Goal: Navigation & Orientation: Find specific page/section

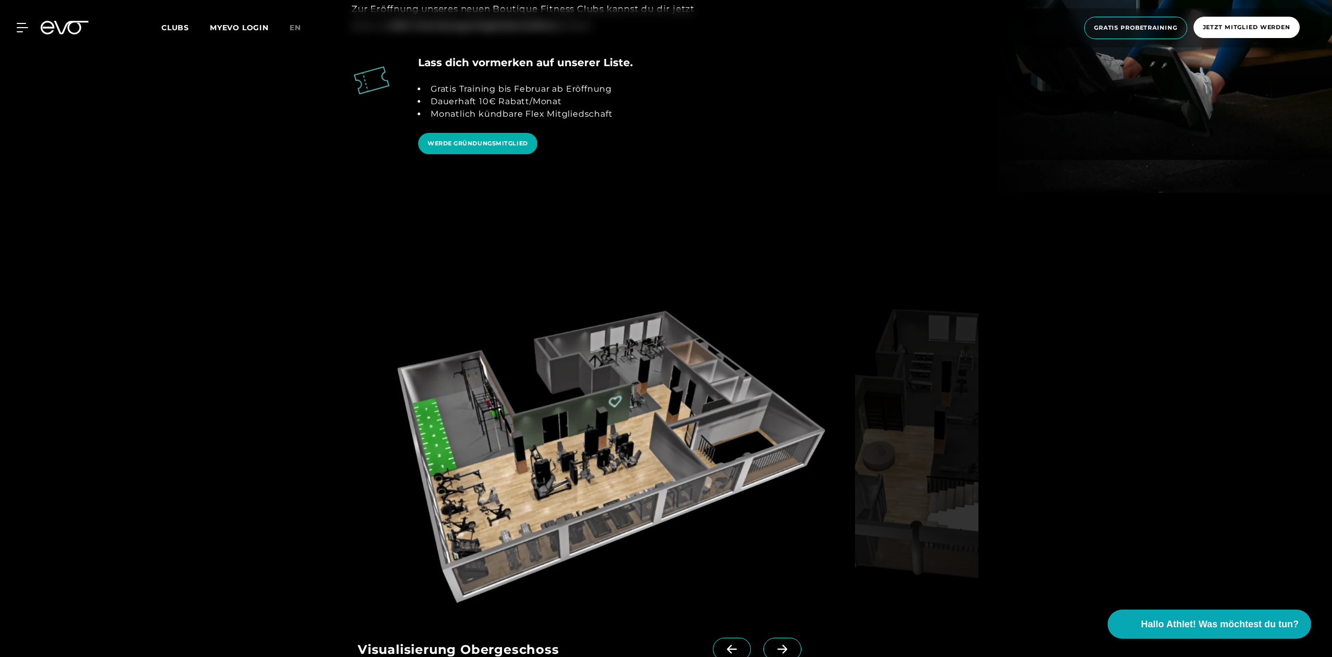
scroll to position [1614, 0]
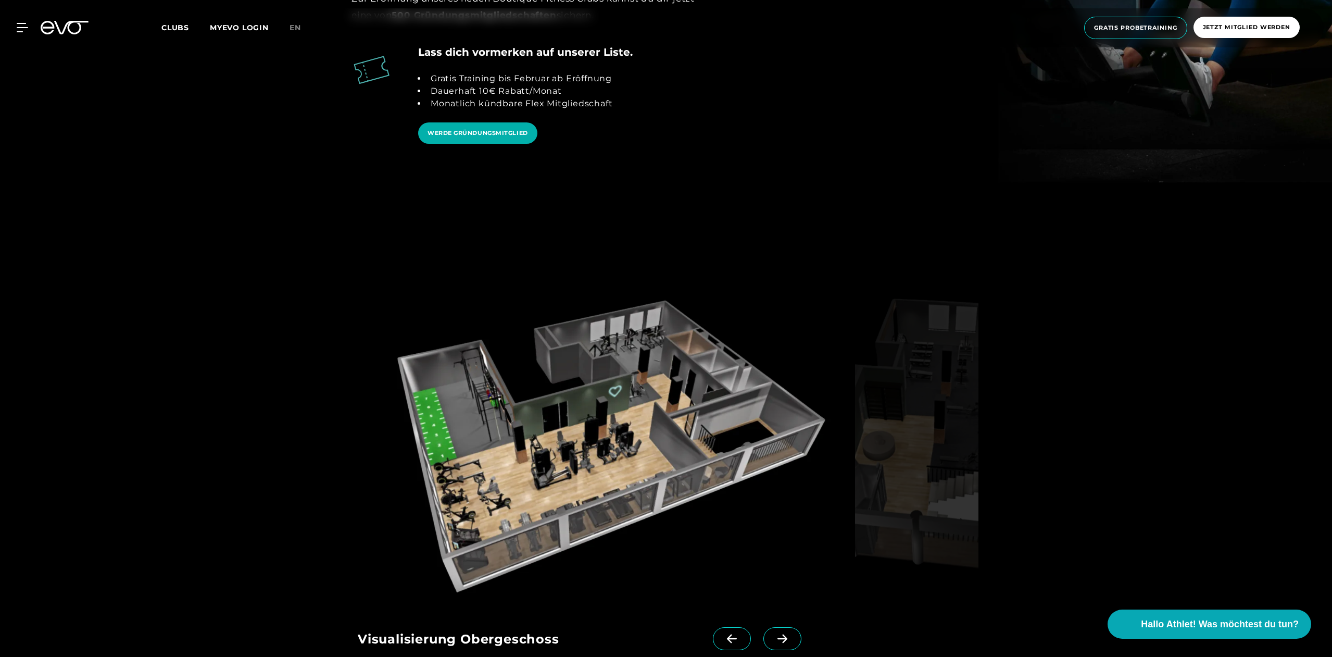
click at [593, 469] on img at bounding box center [604, 441] width 493 height 321
click at [765, 627] on span at bounding box center [782, 638] width 38 height 23
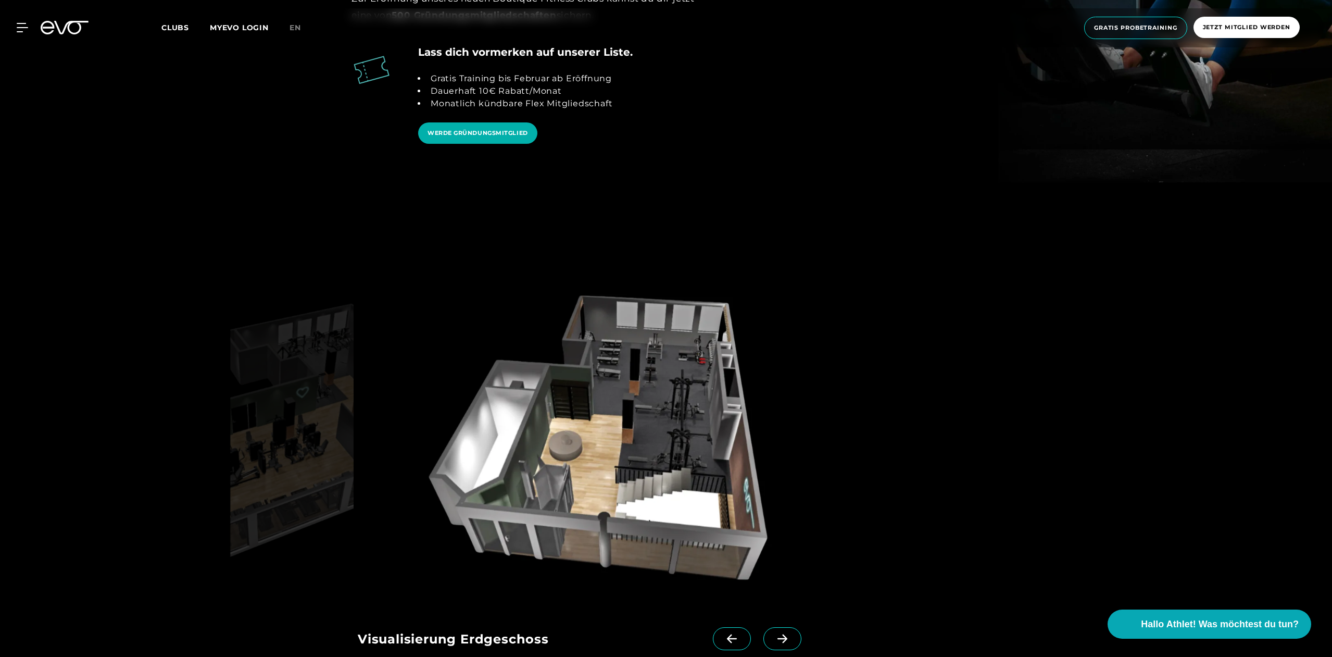
click at [723, 634] on icon at bounding box center [732, 638] width 18 height 9
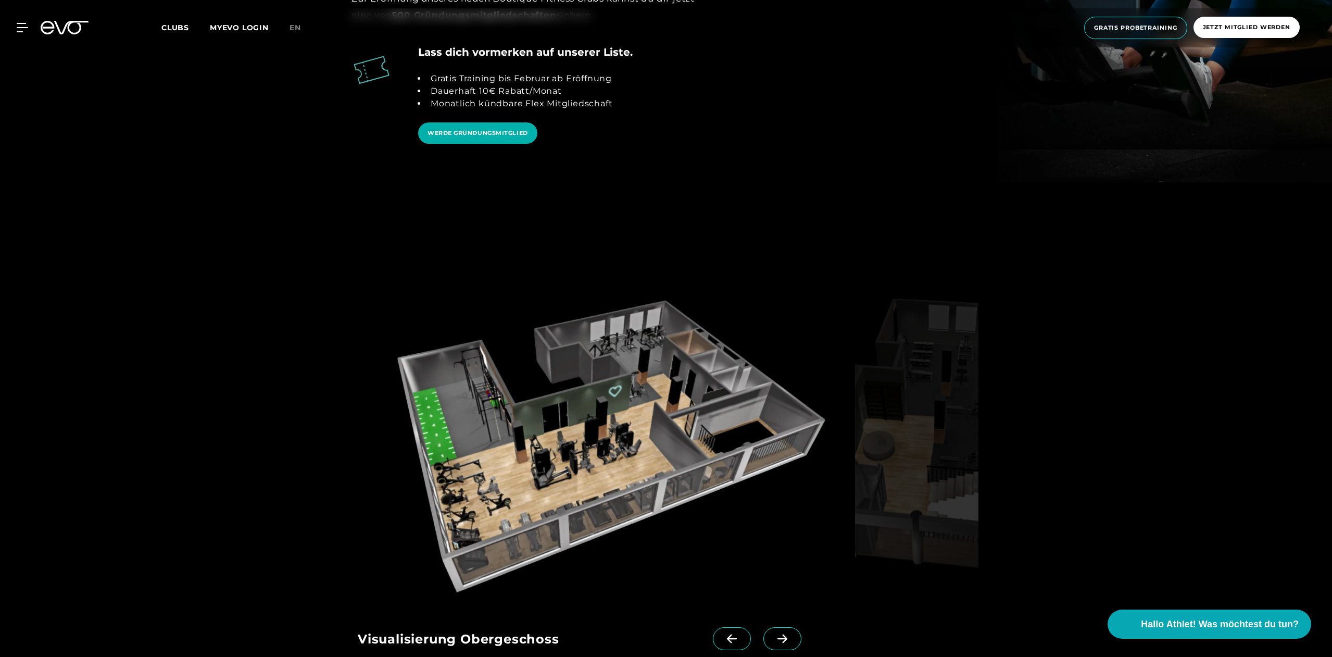
click at [773, 634] on icon at bounding box center [782, 638] width 18 height 9
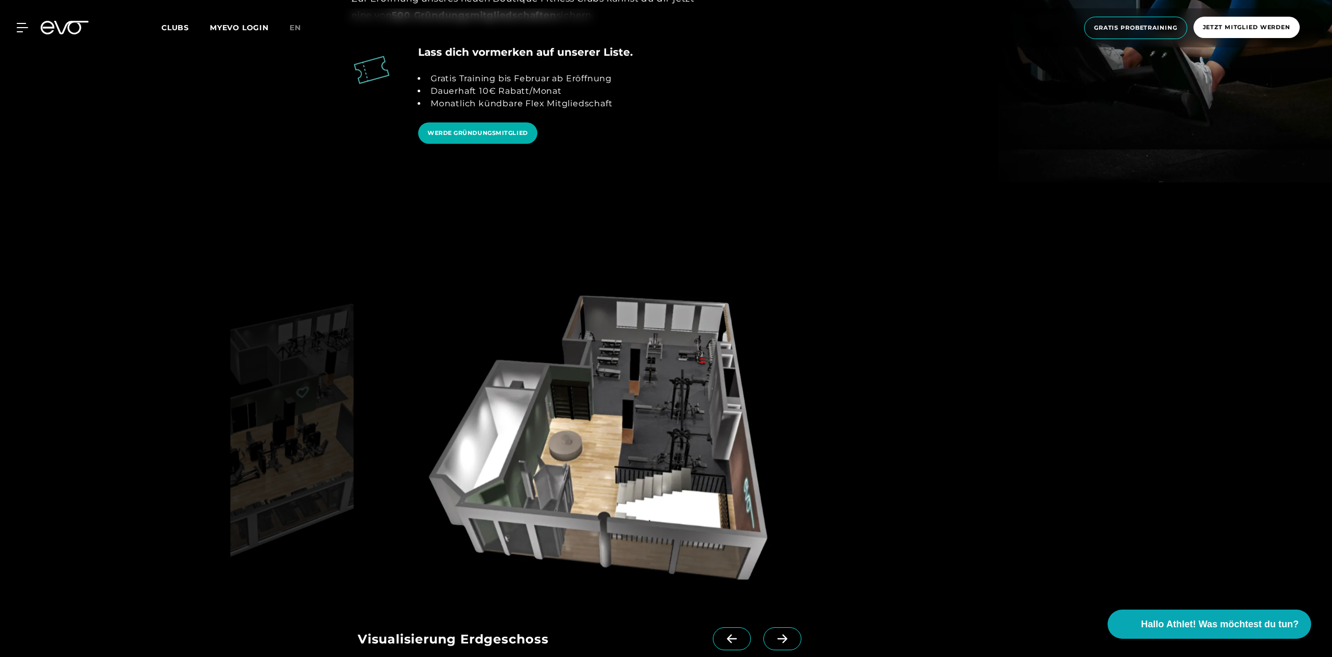
click at [723, 634] on icon at bounding box center [732, 638] width 18 height 9
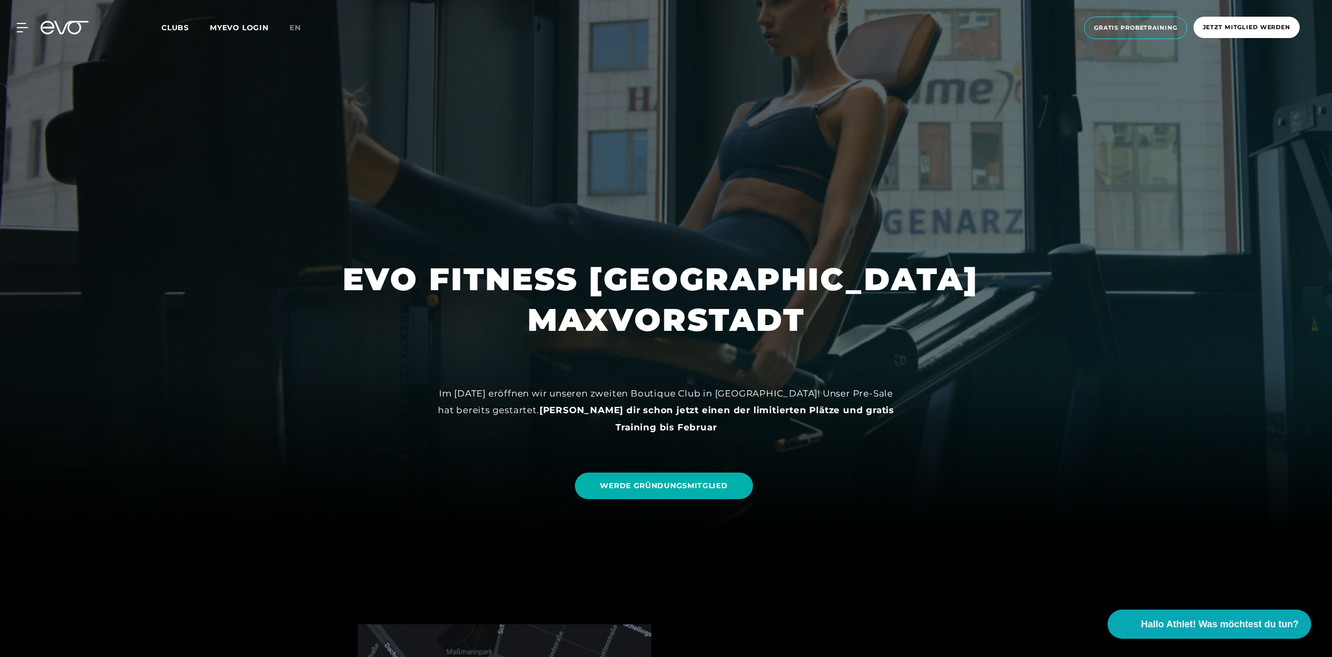
scroll to position [0, 0]
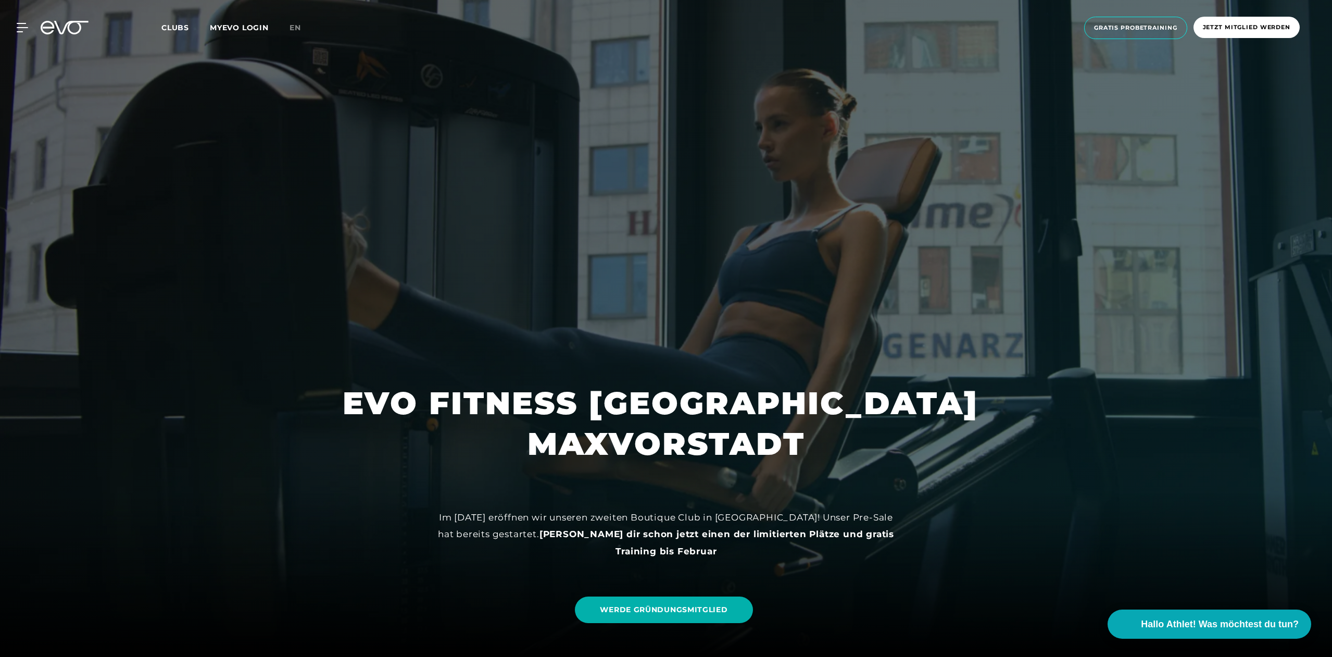
click at [180, 27] on span "Clubs" at bounding box center [175, 27] width 28 height 9
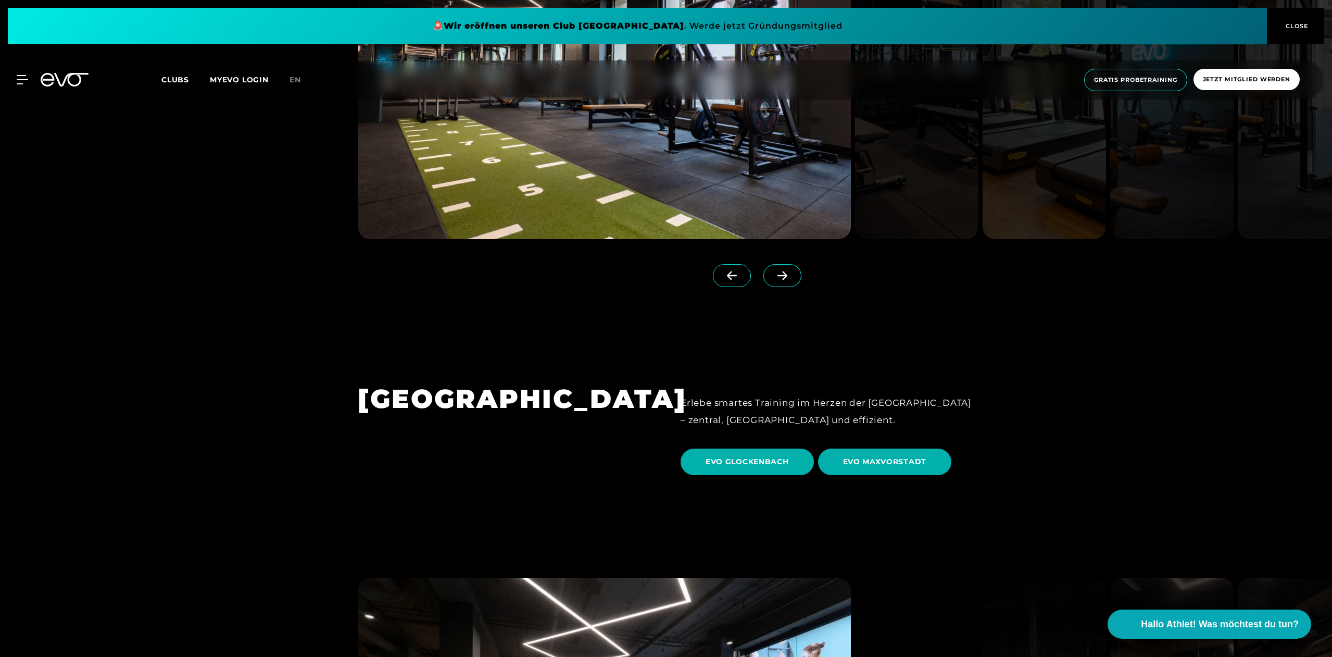
scroll to position [3385, 0]
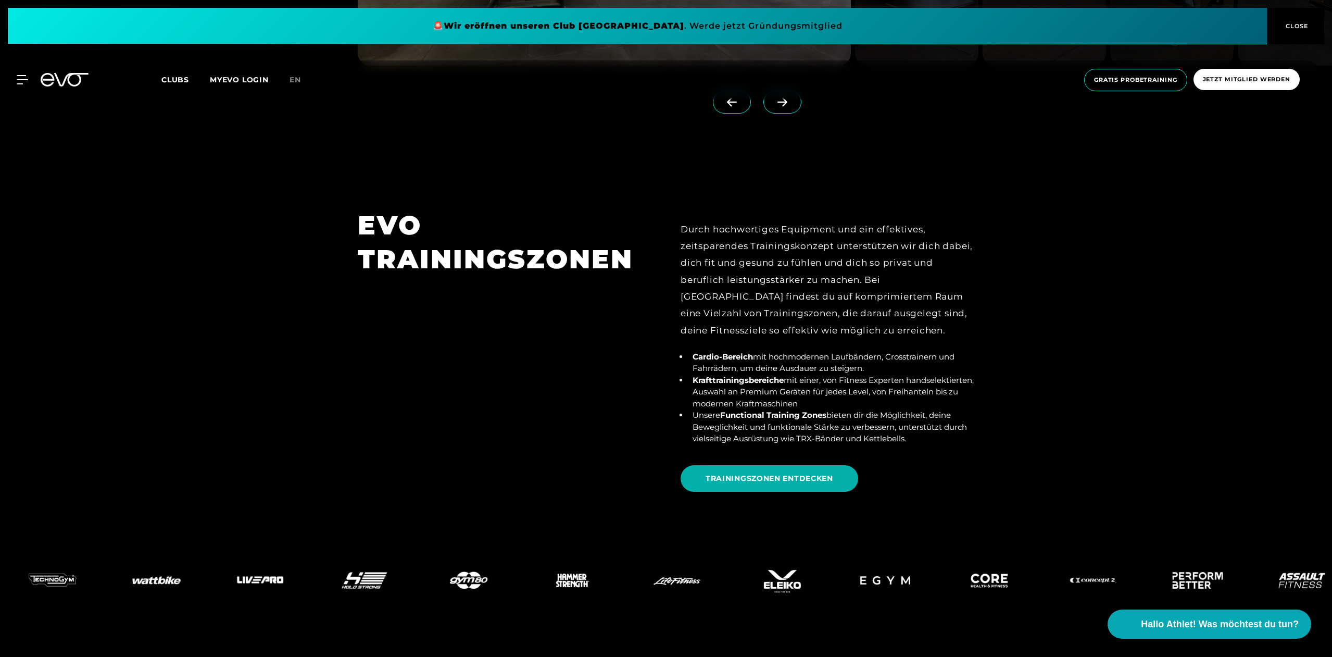
scroll to position [3957, 0]
click at [766, 472] on span "TRAININGSZONEN ENTDECKEN" at bounding box center [770, 477] width 128 height 11
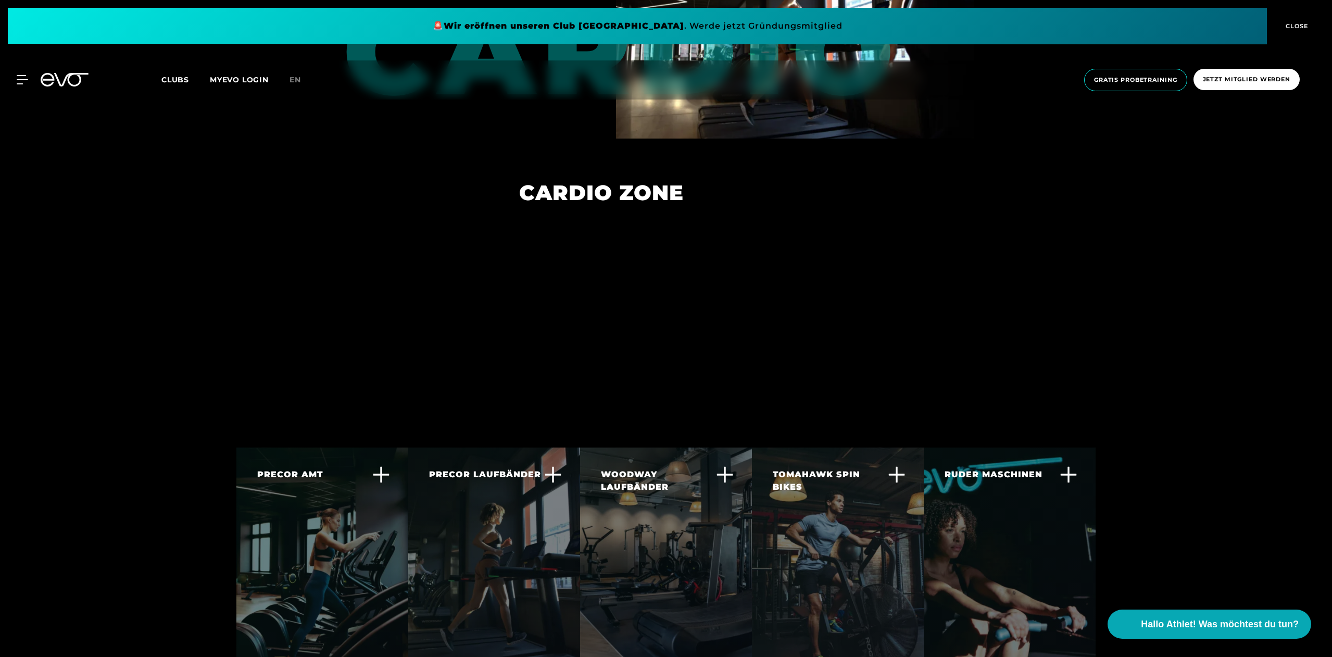
scroll to position [2239, 0]
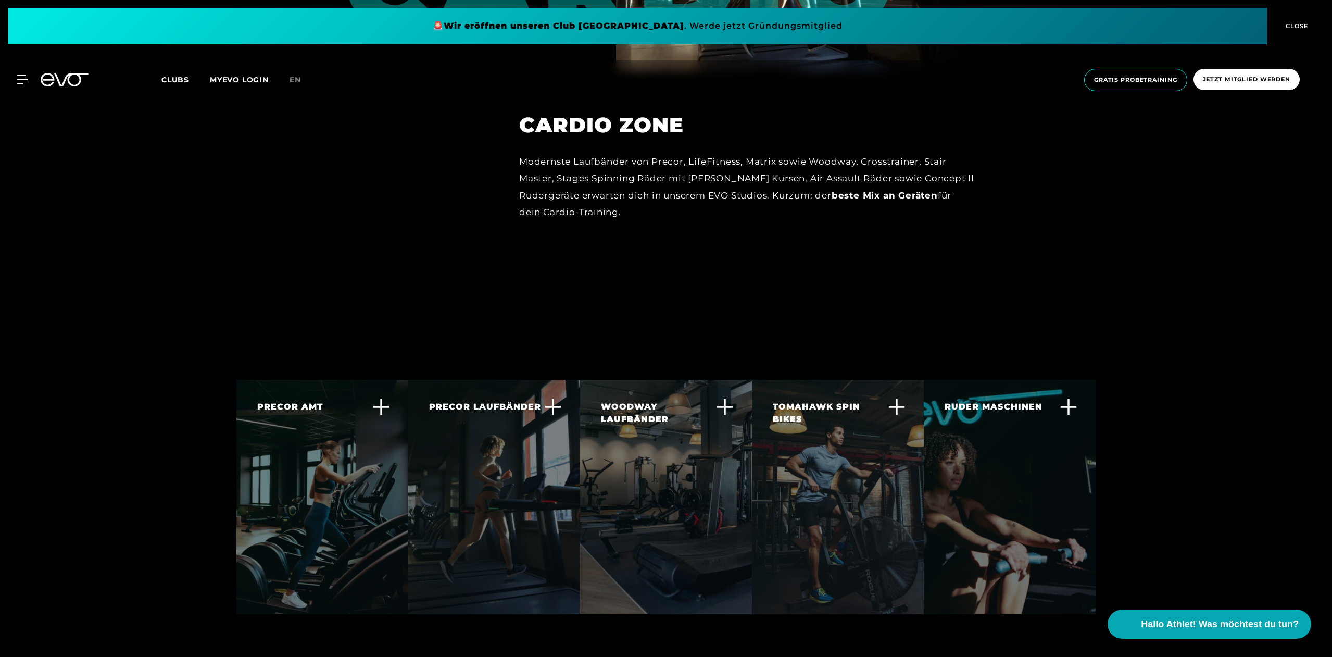
click at [383, 398] on icon at bounding box center [381, 407] width 18 height 18
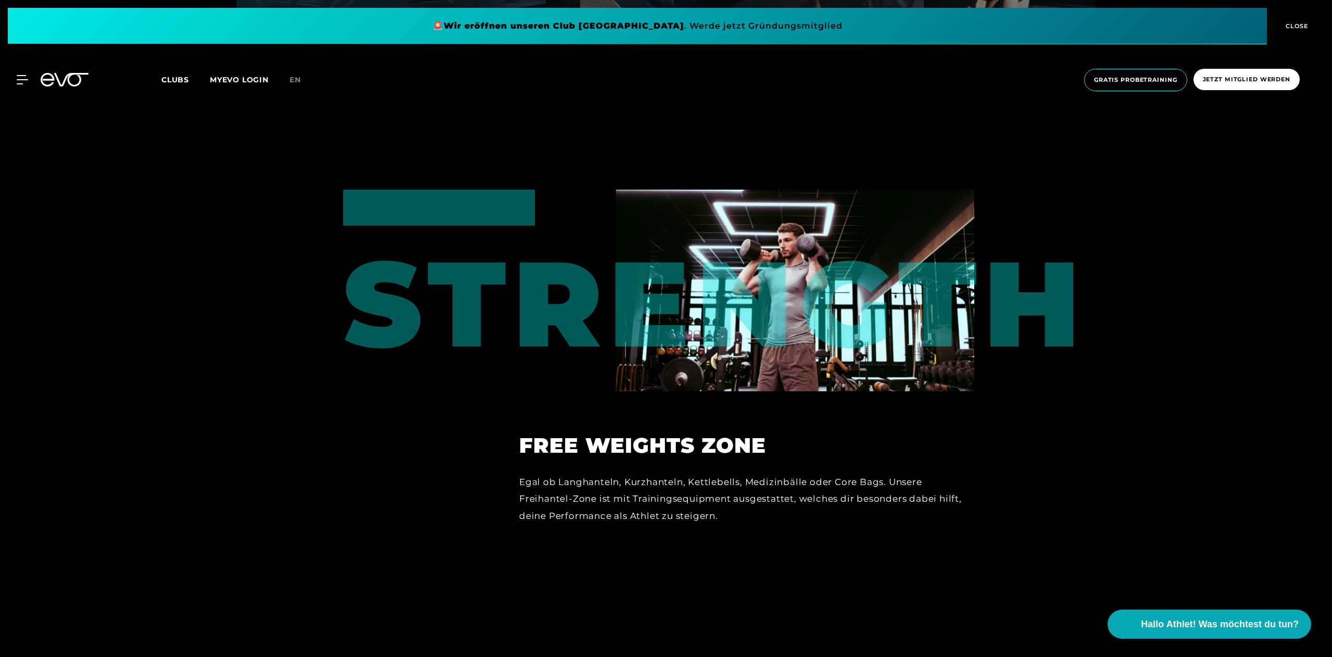
scroll to position [2776, 0]
